Goal: Register for event/course

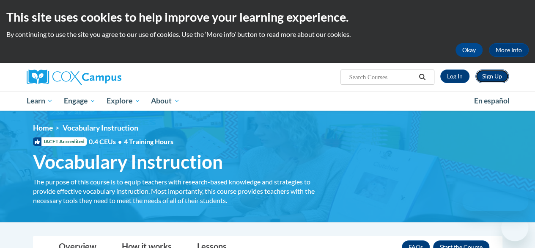
drag, startPoint x: 0, startPoint y: 0, endPoint x: 484, endPoint y: 77, distance: 490.1
click at [484, 77] on link "Sign Up" at bounding box center [492, 76] width 33 height 14
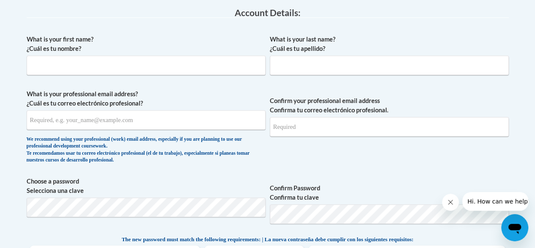
scroll to position [232, 0]
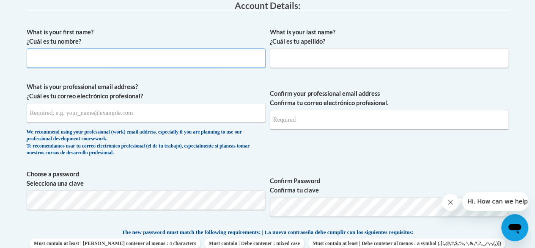
click at [178, 61] on input "What is your first name? ¿Cuál es tu nombre?" at bounding box center [146, 57] width 239 height 19
type input "Ryan"
click at [326, 60] on input "What is your last name? ¿Cuál es tu apellido?" at bounding box center [389, 57] width 239 height 19
type input "Wilkerson"
click at [157, 116] on input "What is your professional email address? ¿Cuál es tu correo electrónico profesi…" at bounding box center [146, 112] width 239 height 19
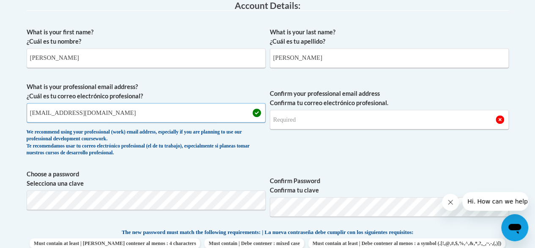
type input "rwilker3@depaul.edu"
click at [287, 119] on input "Confirm your professional email address Confirma tu correo electrónico profesio…" at bounding box center [389, 119] width 239 height 19
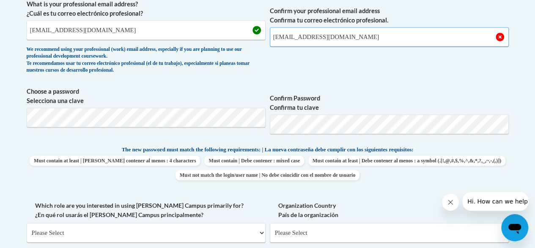
scroll to position [317, 0]
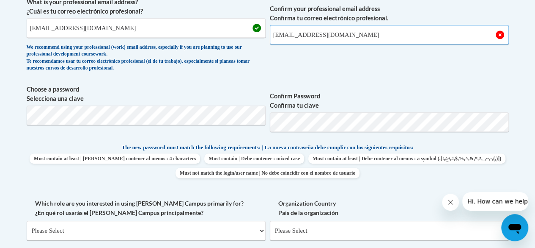
type input "rwilker3@depaul.edu"
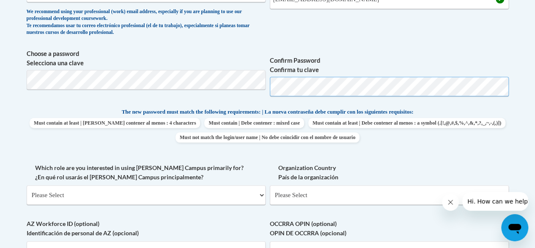
scroll to position [402, 0]
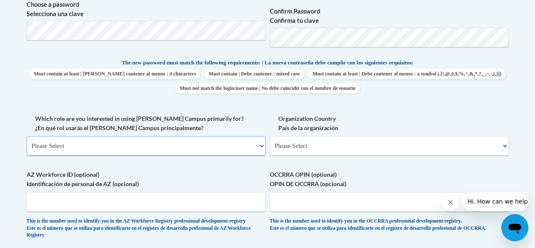
click at [207, 140] on select "Please Select College/University | Colegio/Universidad Community/Nonprofit Part…" at bounding box center [146, 145] width 239 height 19
click at [27, 136] on select "Please Select College/University | Colegio/Universidad Community/Nonprofit Part…" at bounding box center [146, 145] width 239 height 19
click at [140, 151] on select "Please Select College/University | Colegio/Universidad Community/Nonprofit Part…" at bounding box center [146, 145] width 239 height 19
select select "5a18ea06-2b54-4451-96f2-d152daf9eac5"
click at [27, 136] on select "Please Select College/University | Colegio/Universidad Community/Nonprofit Part…" at bounding box center [146, 145] width 239 height 19
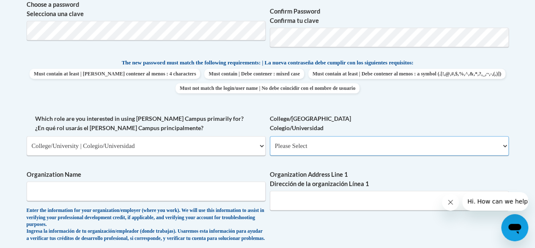
click at [295, 143] on select "Please Select College/University Staff | Empleado universitario College/Univers…" at bounding box center [389, 145] width 239 height 19
select select "99b32b07-cffc-426c-8bf6-0cd77760d84b"
click at [270, 136] on select "Please Select College/University Staff | Empleado universitario College/Univers…" at bounding box center [389, 145] width 239 height 19
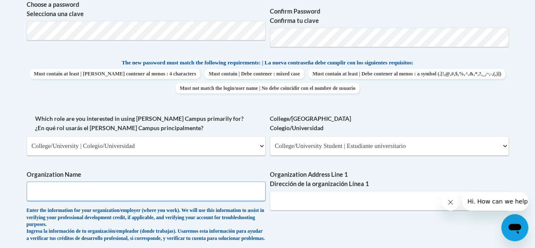
click at [125, 187] on input "Organization Name" at bounding box center [146, 190] width 239 height 19
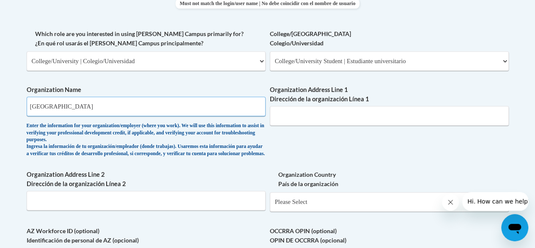
scroll to position [529, 0]
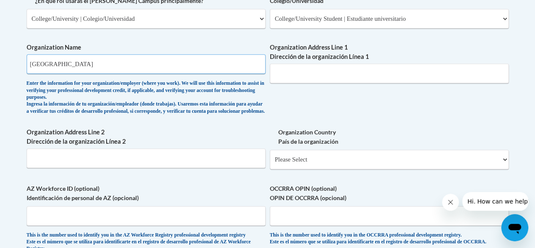
type input "DePaul University"
click at [300, 74] on input "Organization Address Line 1 Dirección de la organización Línea 1" at bounding box center [389, 72] width 239 height 19
type input "2"
drag, startPoint x: 57, startPoint y: 66, endPoint x: 0, endPoint y: 65, distance: 56.7
click at [0, 65] on body "This site uses cookies to help improve your learning experience. By continuing …" at bounding box center [267, 61] width 535 height 1180
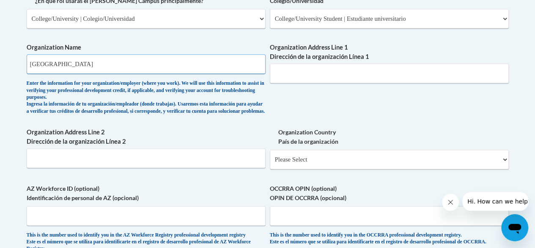
type input "Gads Hill Center"
click at [312, 69] on input "Organization Address Line 1 Dirección de la organización Línea 1" at bounding box center [389, 72] width 239 height 19
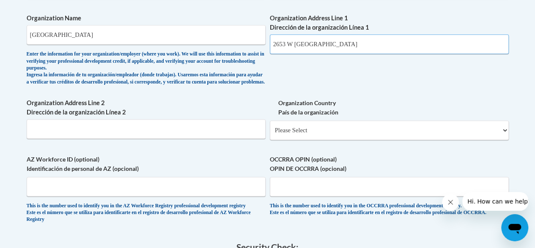
scroll to position [571, 0]
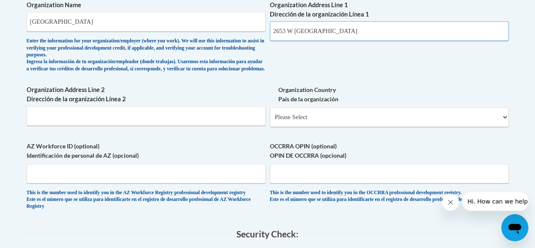
type input "2653 W Ogden"
click at [311, 127] on select "Please Select United States | Estados Unidos Outside of the United States | Fue…" at bounding box center [389, 116] width 239 height 19
select select "ad49bcad-a171-4b2e-b99c-48b446064914"
click at [270, 113] on select "Please Select United States | Estados Unidos Outside of the United States | Fue…" at bounding box center [389, 116] width 239 height 19
select select
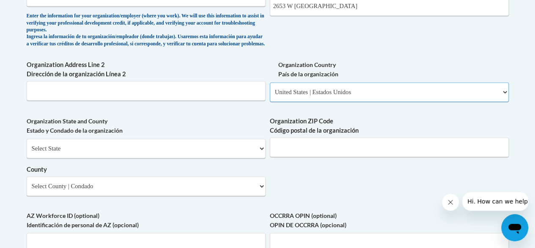
scroll to position [613, 0]
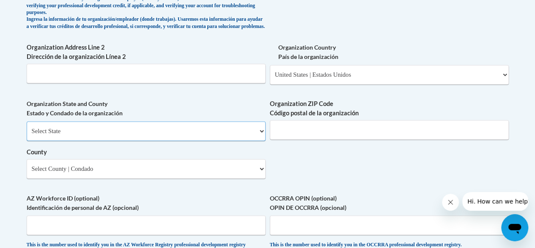
click at [127, 134] on select "Select State Alabama Alaska Arizona Arkansas California Colorado Connecticut De…" at bounding box center [146, 130] width 239 height 19
select select "Illinois"
click at [27, 127] on select "Select State Alabama Alaska Arizona Arkansas California Colorado Connecticut De…" at bounding box center [146, 130] width 239 height 19
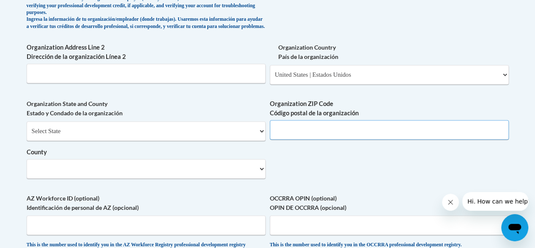
click at [302, 138] on input "Organization ZIP Code Código postal de la organización" at bounding box center [389, 129] width 239 height 19
type input "60608"
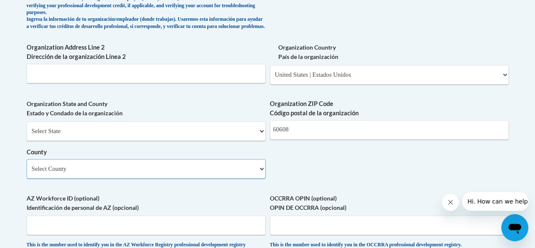
click at [131, 177] on select "Select County Adams Alexander Bond Boone Brown Bureau Calhoun Carroll Cass Cham…" at bounding box center [146, 168] width 239 height 19
select select "Cook"
click at [27, 165] on select "Select County Adams Alexander Bond Boone Brown Bureau Calhoun Carroll Cass Cham…" at bounding box center [146, 168] width 239 height 19
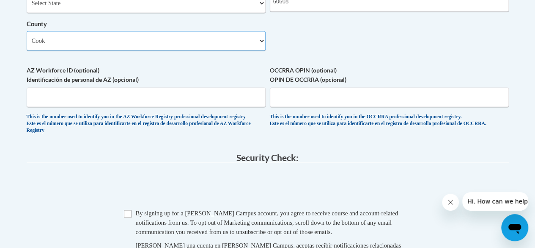
scroll to position [782, 0]
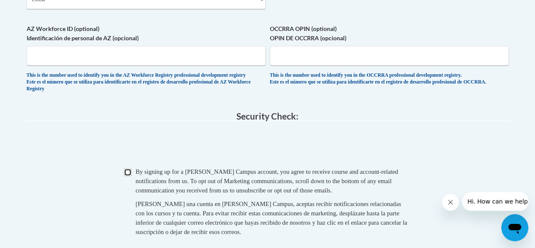
click at [128, 176] on input "Checkbox" at bounding box center [128, 172] width 8 height 8
checkbox input "true"
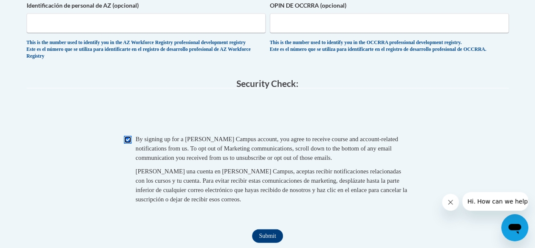
scroll to position [952, 0]
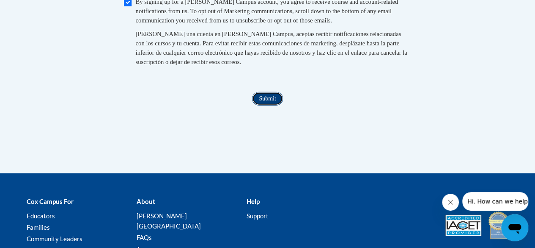
click at [258, 105] on input "Submit" at bounding box center [267, 99] width 30 height 14
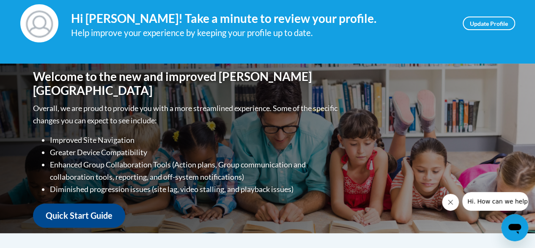
scroll to position [127, 0]
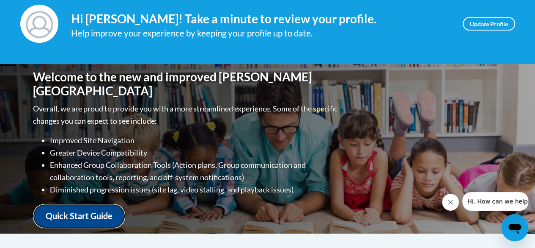
click at [86, 206] on link "Quick Start Guide" at bounding box center [79, 216] width 92 height 24
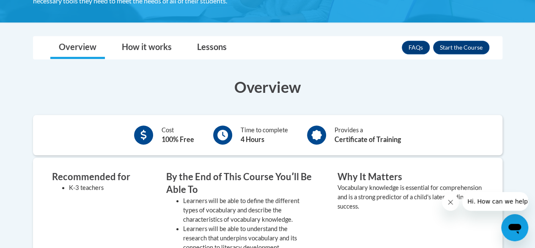
scroll to position [169, 0]
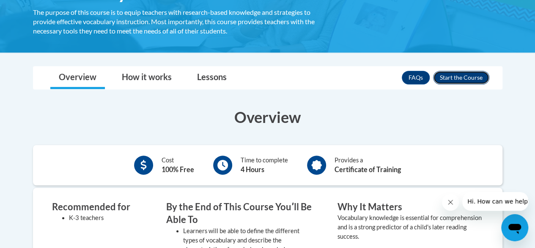
click at [445, 80] on button "Enroll" at bounding box center [461, 78] width 56 height 14
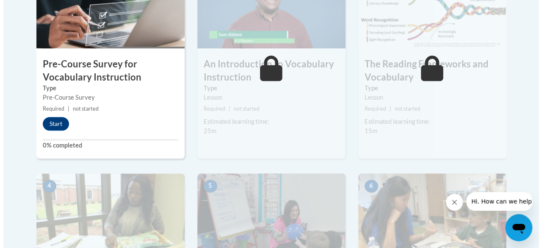
scroll to position [296, 0]
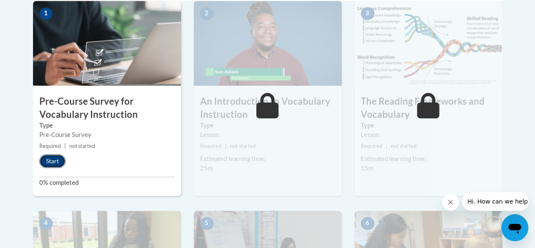
click at [59, 159] on button "Start" at bounding box center [52, 161] width 26 height 14
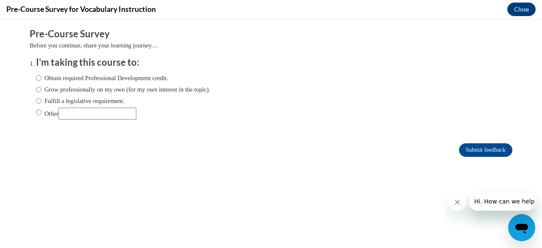
scroll to position [0, 0]
click at [44, 89] on label "Grow professionally on my own (for my own interest in the topic)." at bounding box center [123, 89] width 174 height 9
click at [41, 89] on input "Grow professionally on my own (for my own interest in the topic)." at bounding box center [39, 89] width 6 height 9
radio input "true"
click at [42, 80] on label "Obtain required Professional Development credit." at bounding box center [102, 77] width 132 height 9
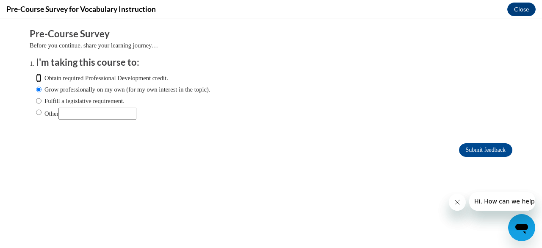
click at [41, 80] on input "Obtain required Professional Development credit." at bounding box center [39, 77] width 6 height 9
radio input "true"
click at [47, 88] on label "Grow professionally on my own (for my own interest in the topic)." at bounding box center [123, 89] width 174 height 9
click at [41, 88] on input "Grow professionally on my own (for my own interest in the topic)." at bounding box center [39, 89] width 6 height 9
radio input "true"
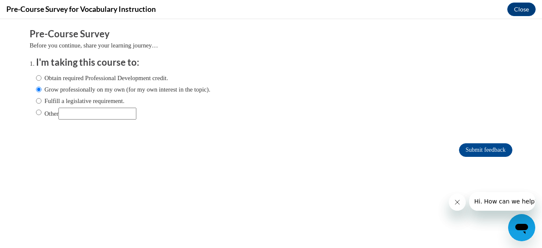
click at [58, 77] on label "Obtain required Professional Development credit." at bounding box center [102, 77] width 132 height 9
click at [41, 77] on input "Obtain required Professional Development credit." at bounding box center [39, 77] width 6 height 9
radio input "true"
click at [461, 153] on input "Submit feedback" at bounding box center [485, 150] width 53 height 14
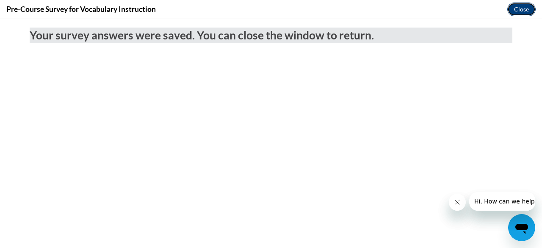
click at [522, 8] on button "Close" at bounding box center [521, 10] width 28 height 14
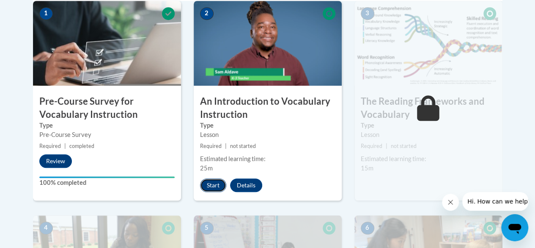
click at [217, 182] on button "Start" at bounding box center [213, 185] width 26 height 14
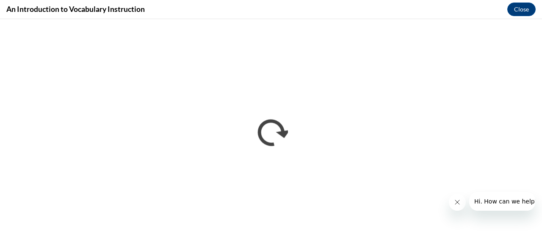
click at [455, 200] on icon "Close message from company" at bounding box center [456, 201] width 7 height 7
